Goal: Check status: Check status

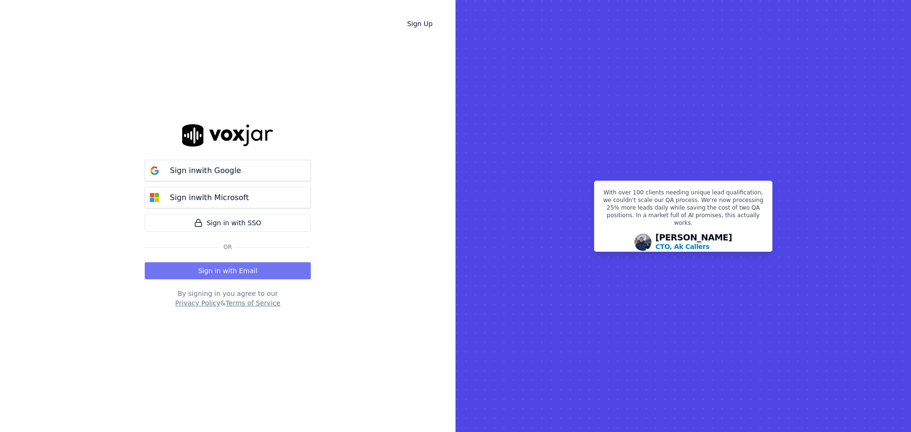
click at [238, 265] on button "Sign in with Email" at bounding box center [228, 270] width 166 height 17
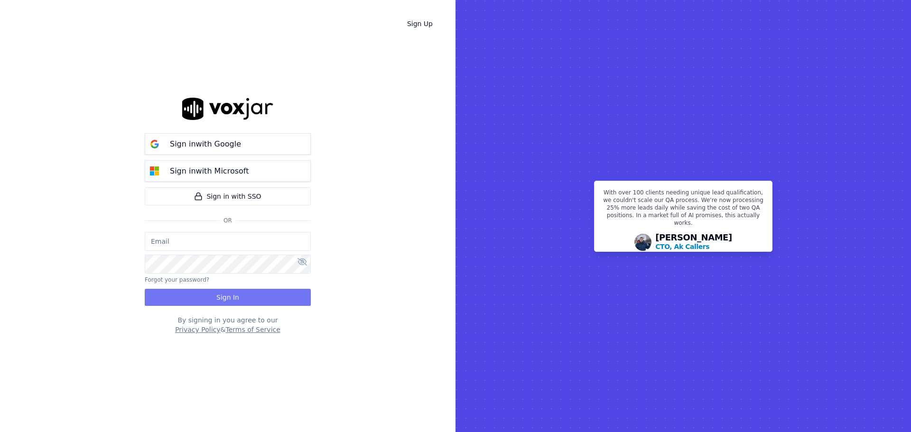
type input "bbradley@thirtyonefundraising.com"
click at [221, 293] on button "Sign In" at bounding box center [228, 297] width 166 height 17
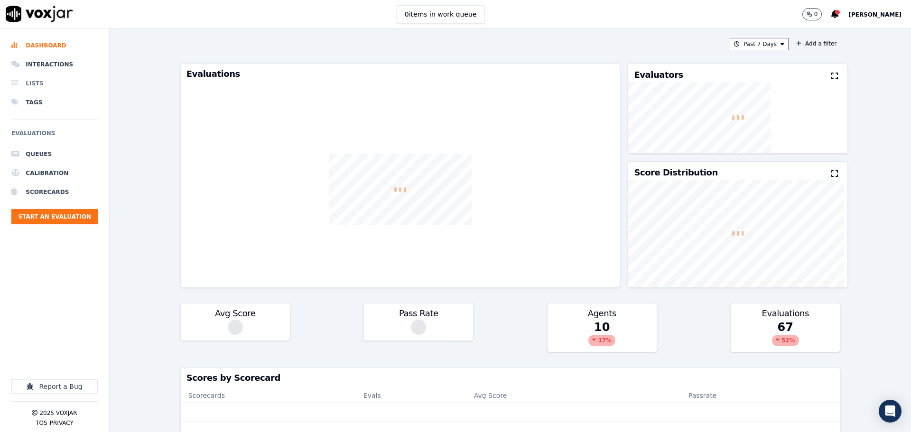
click at [54, 74] on li "Lists" at bounding box center [54, 83] width 86 height 19
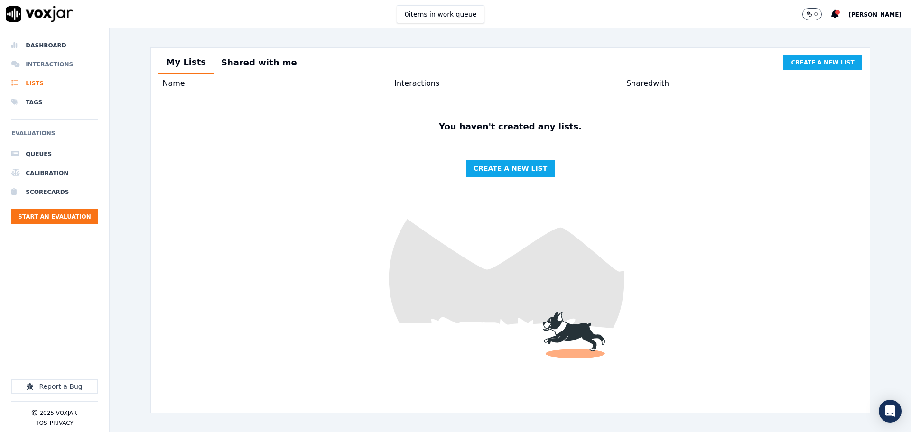
click at [54, 67] on li "Interactions" at bounding box center [54, 64] width 86 height 19
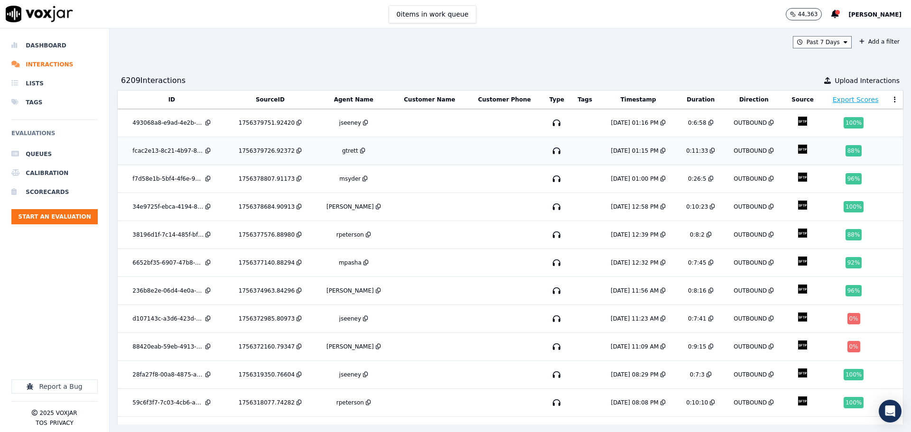
click at [392, 151] on td at bounding box center [429, 151] width 74 height 28
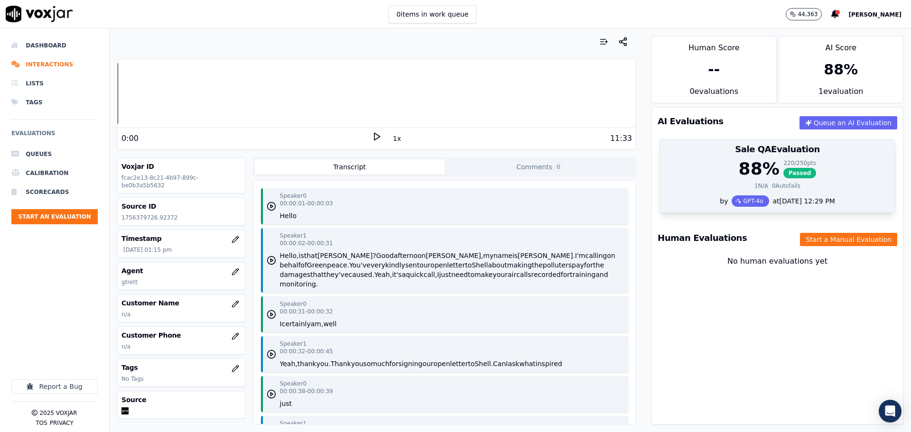
click at [812, 194] on div "88 % 220 / 250 pts Passed 1 N/A 0 Autofails" at bounding box center [777, 177] width 235 height 36
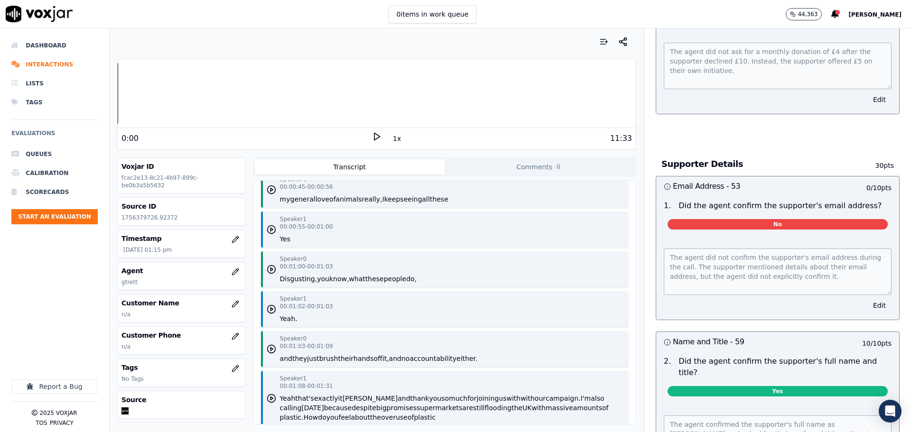
scroll to position [285, 0]
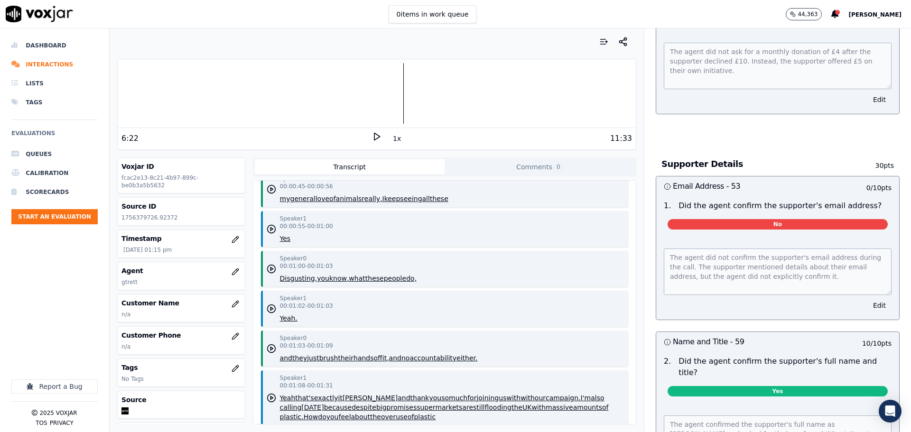
click at [375, 136] on polygon at bounding box center [377, 136] width 6 height 7
click at [391, 92] on div at bounding box center [377, 93] width 518 height 61
click at [382, 94] on div at bounding box center [377, 93] width 518 height 61
click at [371, 91] on div at bounding box center [377, 93] width 518 height 61
click at [365, 91] on div at bounding box center [377, 93] width 518 height 61
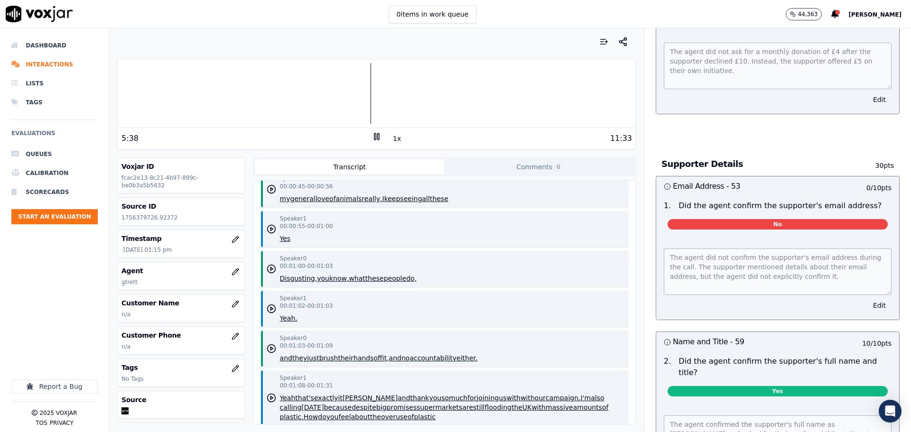
click at [362, 91] on div at bounding box center [377, 93] width 518 height 61
